Goal: Information Seeking & Learning: Learn about a topic

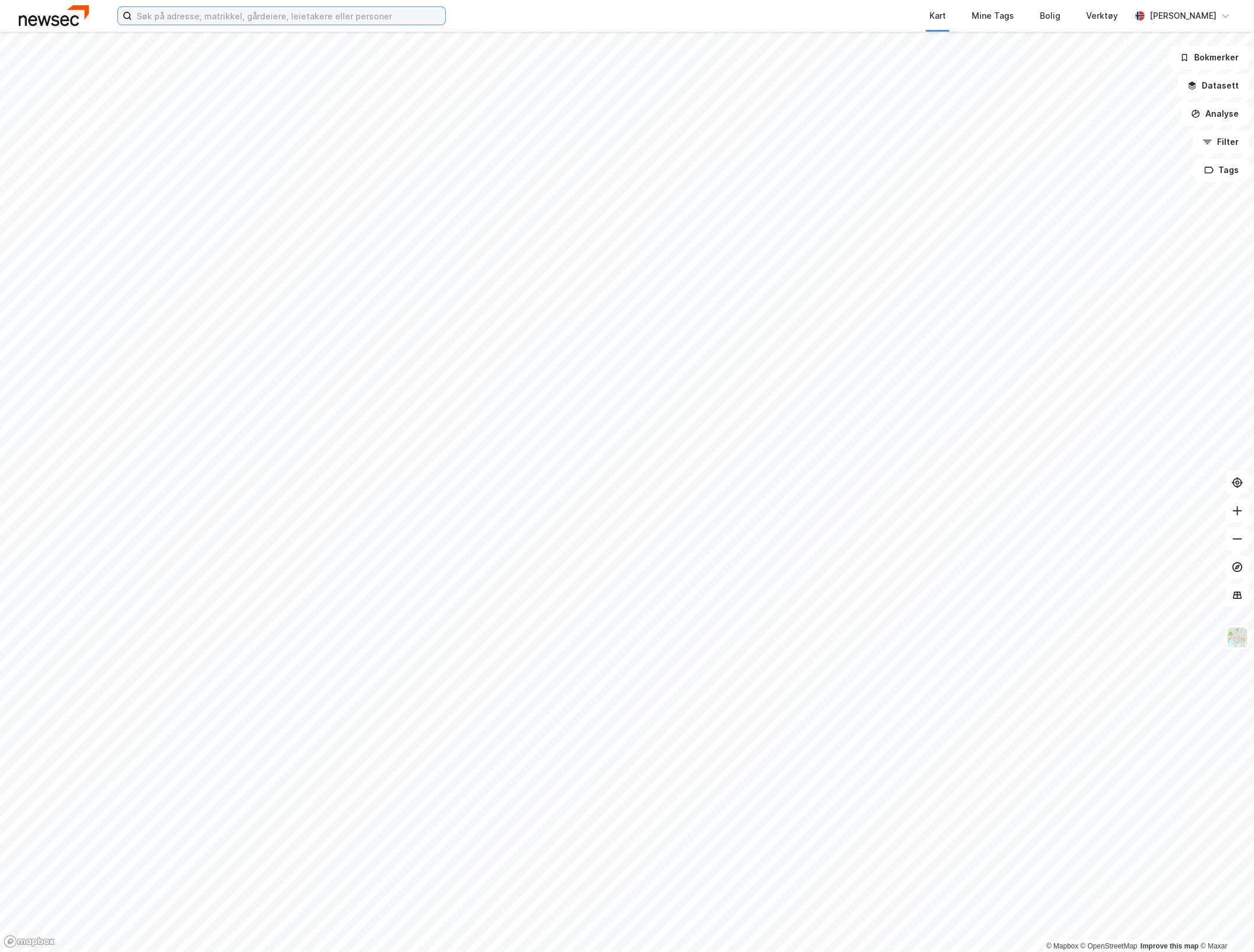
click at [213, 13] on input at bounding box center [289, 15] width 314 height 18
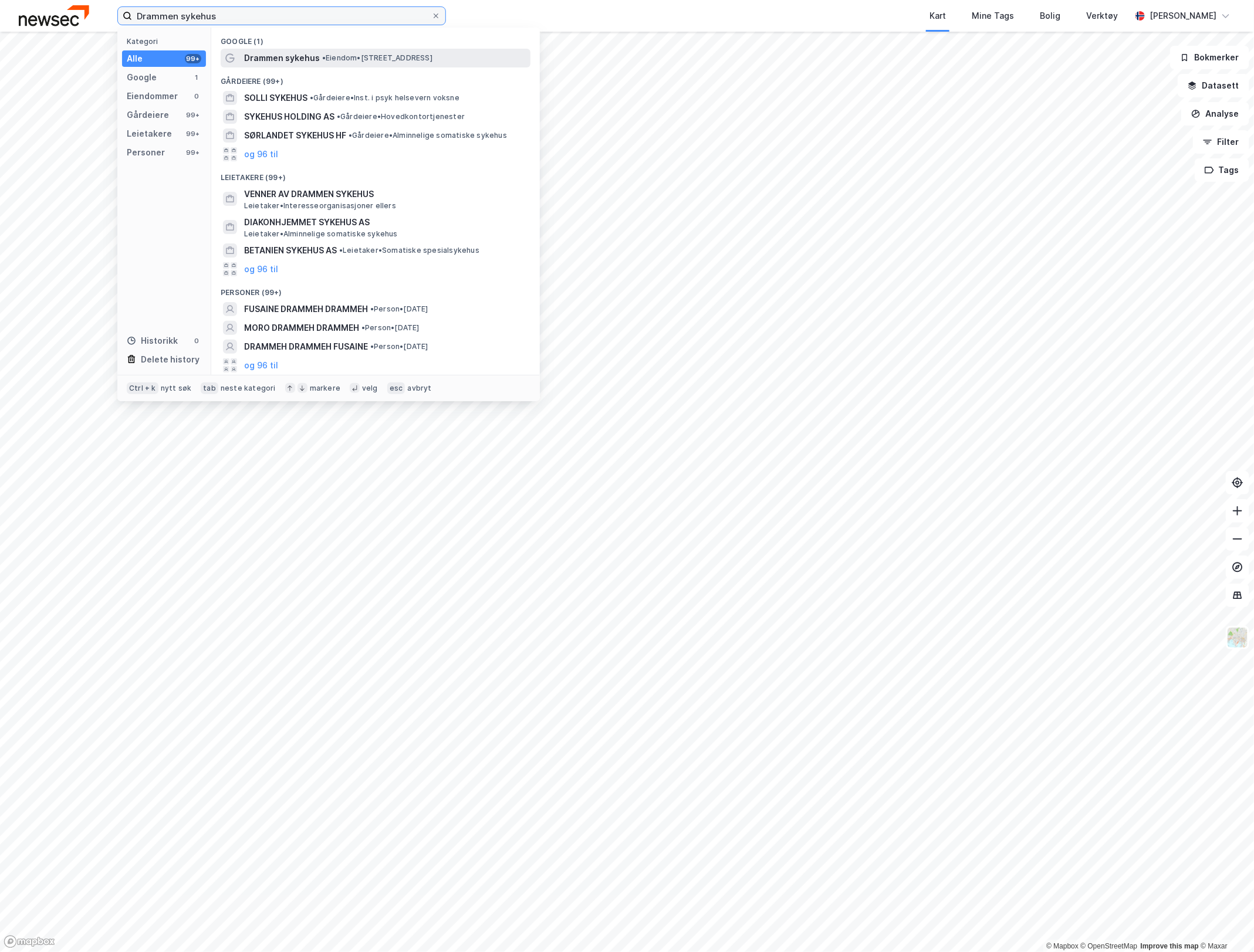
type input "Drammen sykehus"
click at [270, 62] on span "Drammen sykehus" at bounding box center [282, 58] width 76 height 14
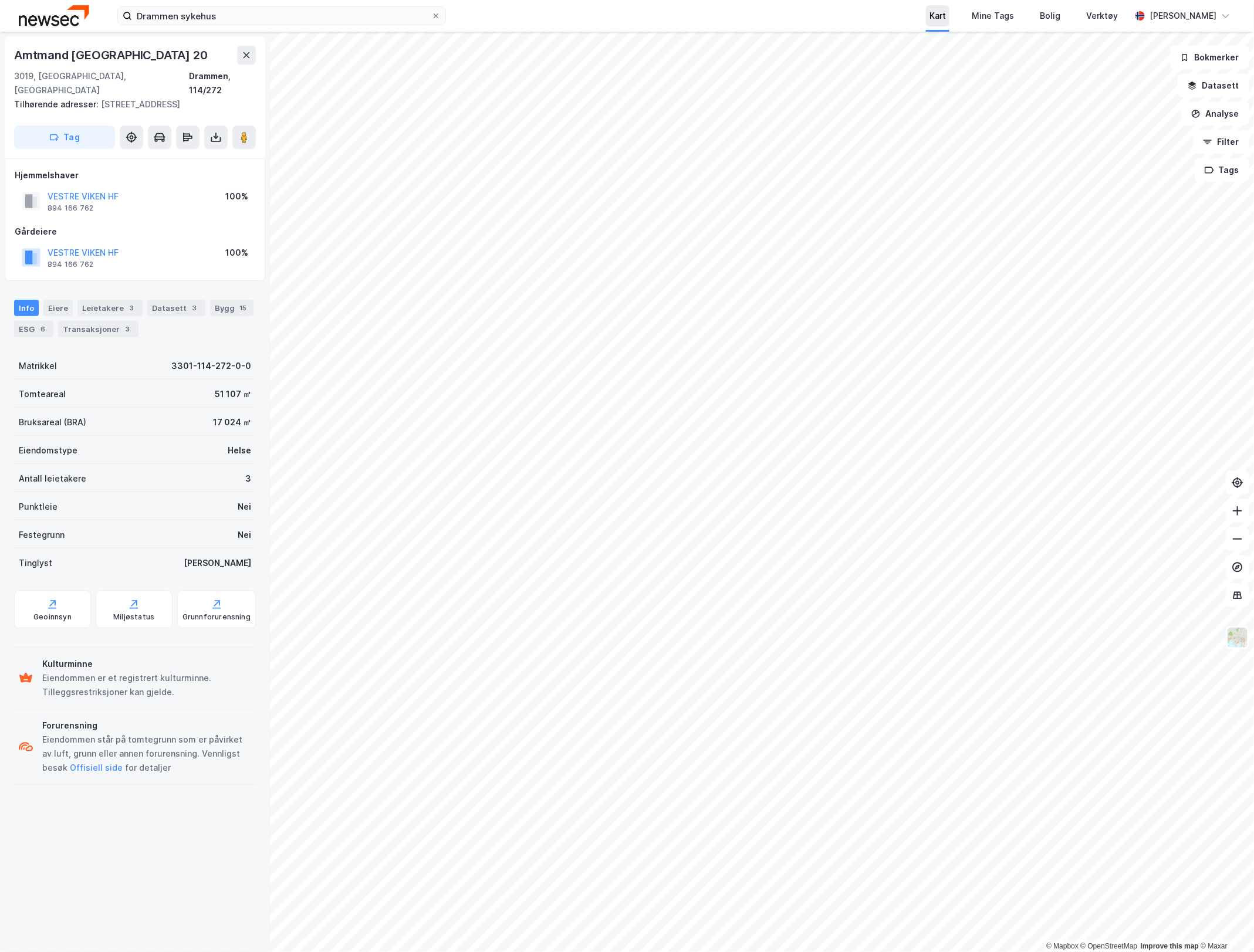
click at [956, 10] on div "Drammen sykehus Kart Mine Tags Bolig Verktøy Kjersti Stovner © Mapbox © OpenStr…" at bounding box center [627, 476] width 1254 height 952
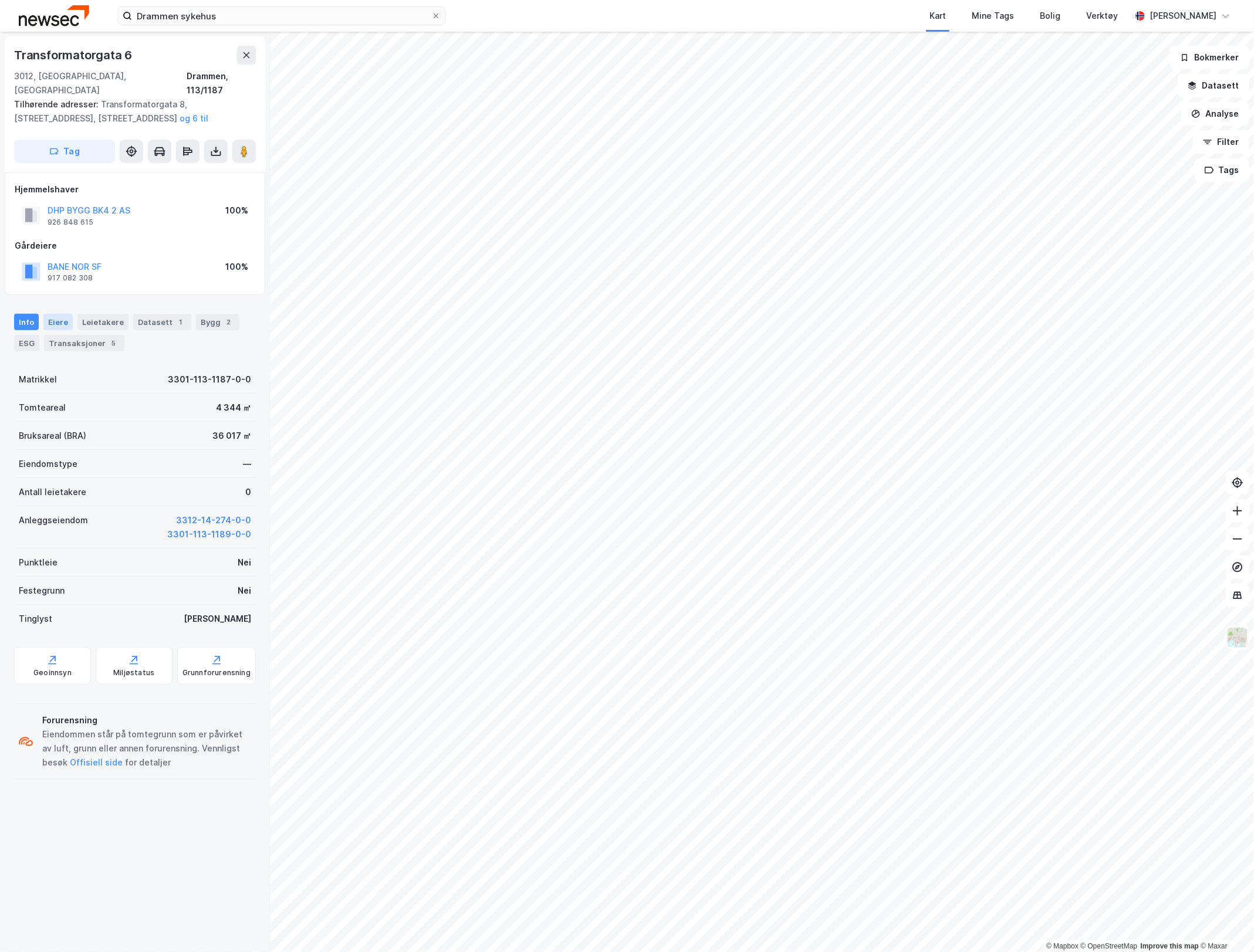
click at [56, 314] on div "Eiere" at bounding box center [58, 321] width 29 height 16
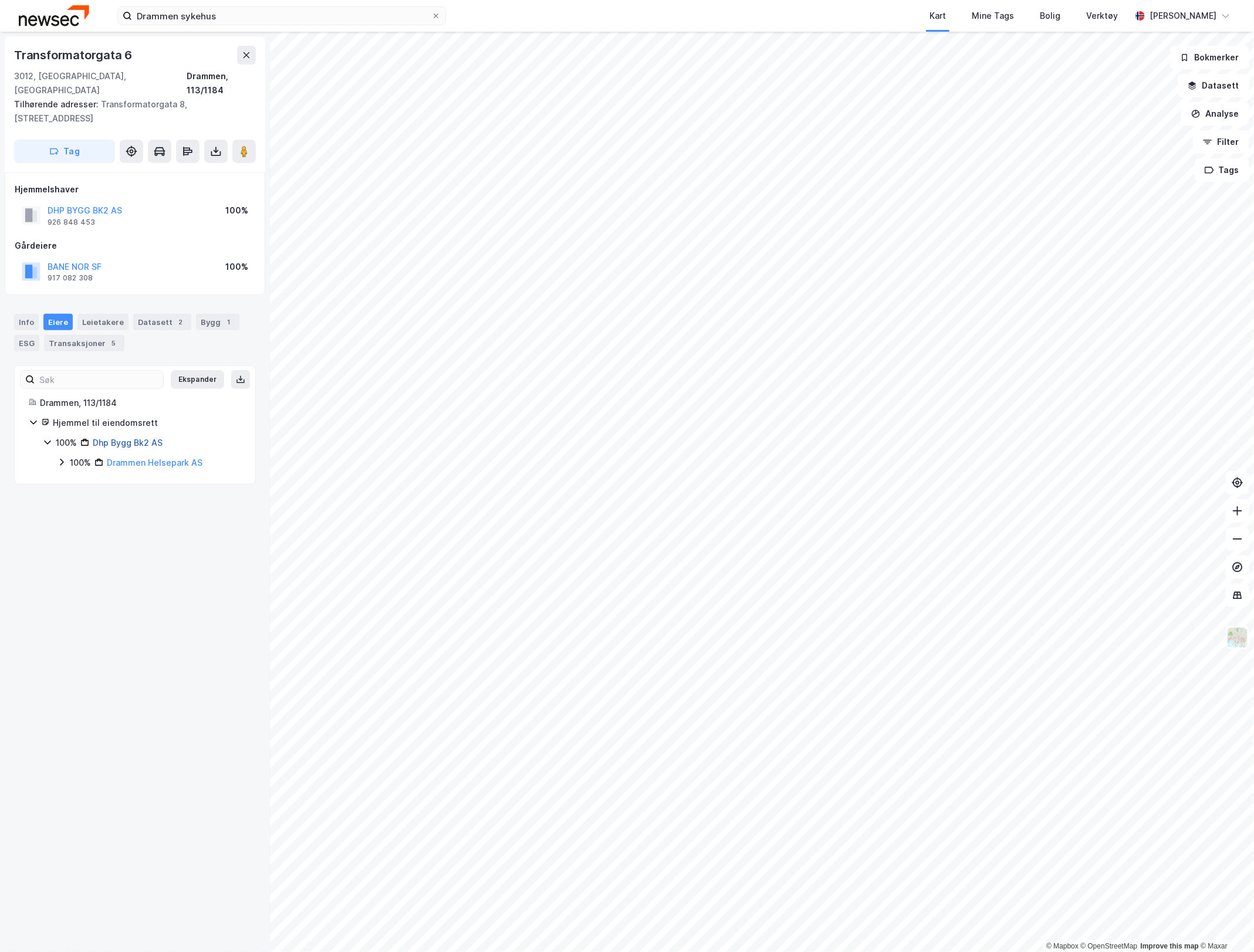
click at [129, 438] on link "Dhp Bygg Bk2 AS" at bounding box center [127, 442] width 70 height 10
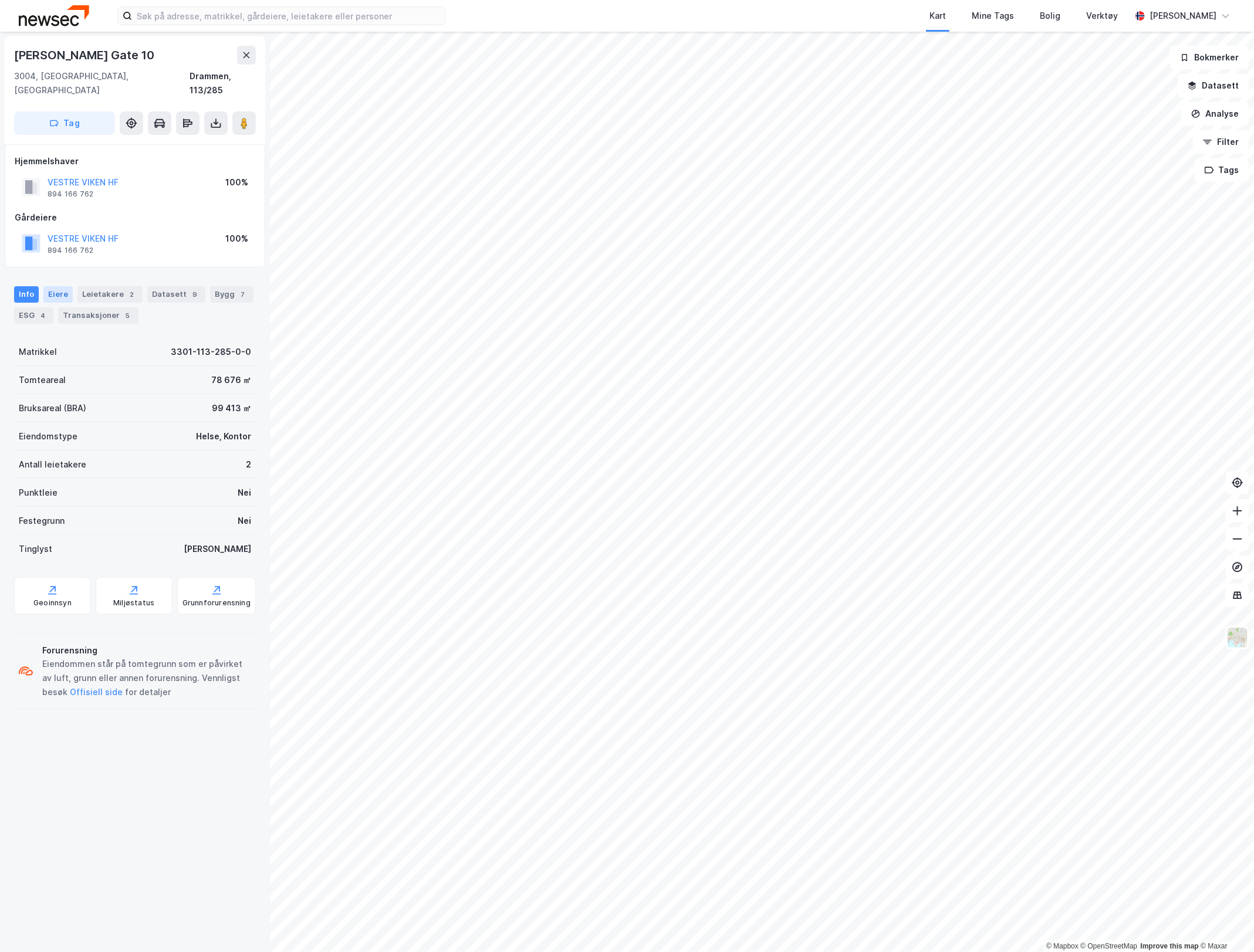
click at [57, 286] on div "Eiere" at bounding box center [58, 294] width 29 height 16
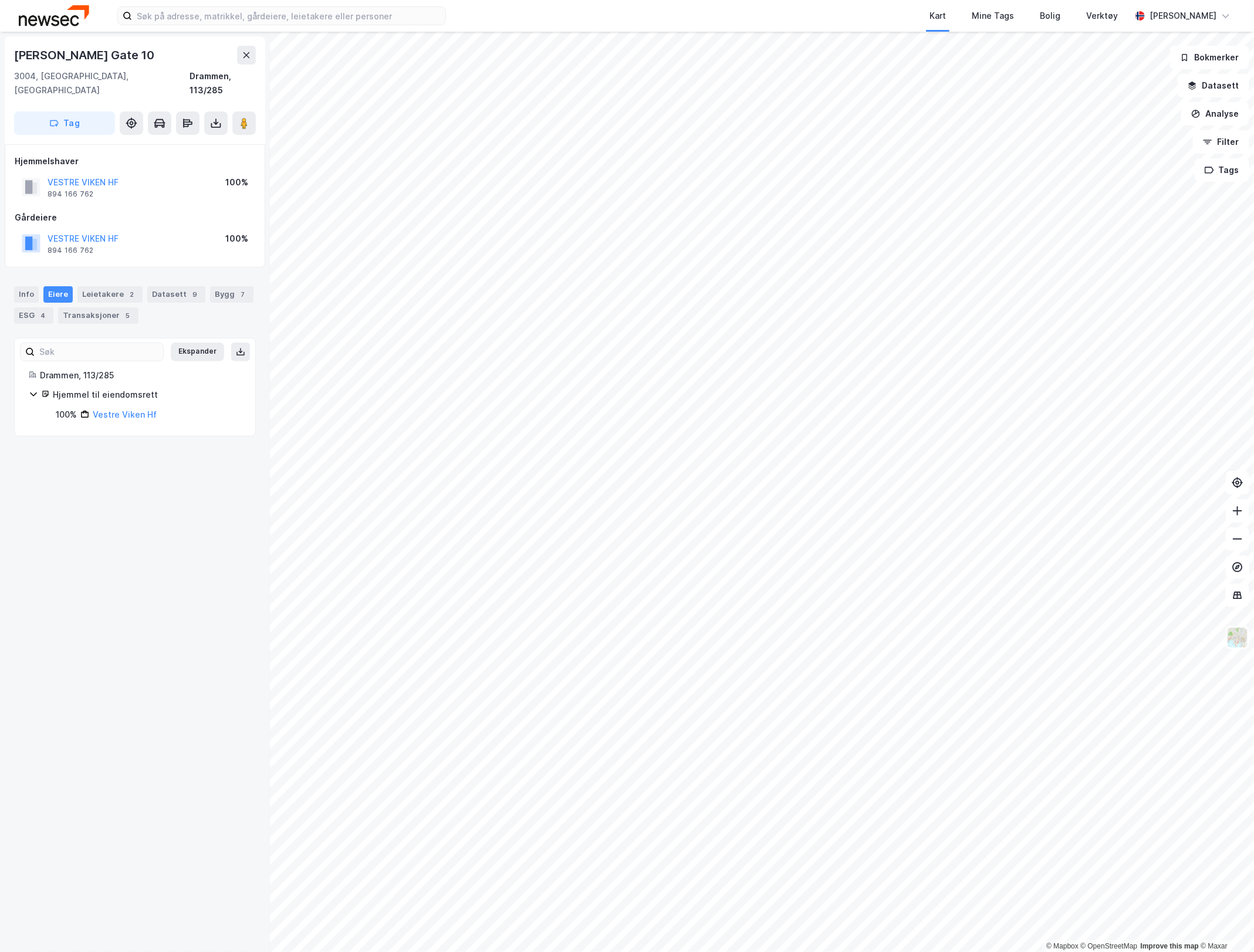
click at [36, 19] on img at bounding box center [54, 15] width 71 height 20
